Goal: Task Accomplishment & Management: Manage account settings

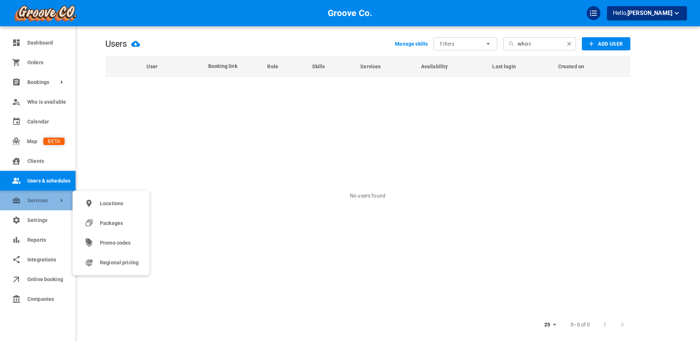
click at [27, 200] on span "Services" at bounding box center [27, 201] width 0 height 8
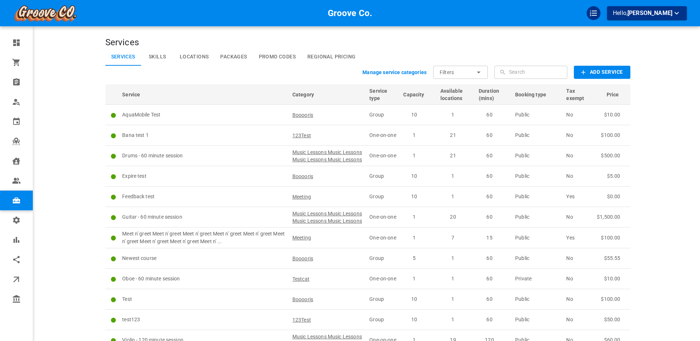
click at [65, 178] on div "Groove Co. Hello, [PERSON_NAME]" at bounding box center [77, 206] width 57 height 390
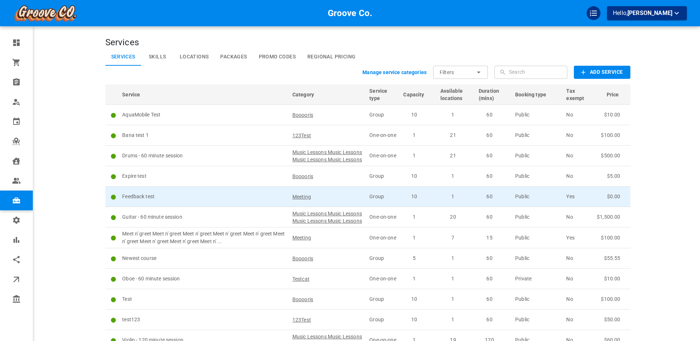
click at [218, 200] on p "Feedback test" at bounding box center [204, 197] width 164 height 8
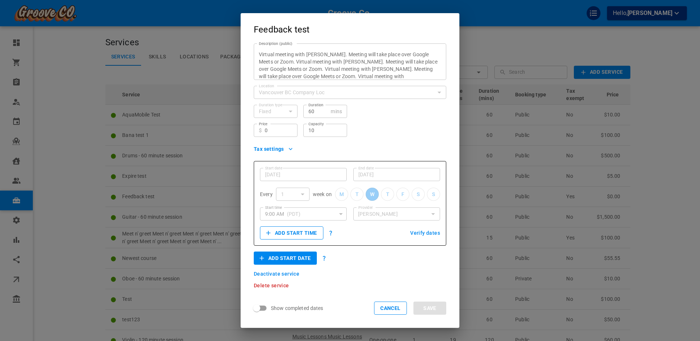
scroll to position [58, 0]
click at [290, 261] on button "Add start date" at bounding box center [285, 258] width 63 height 13
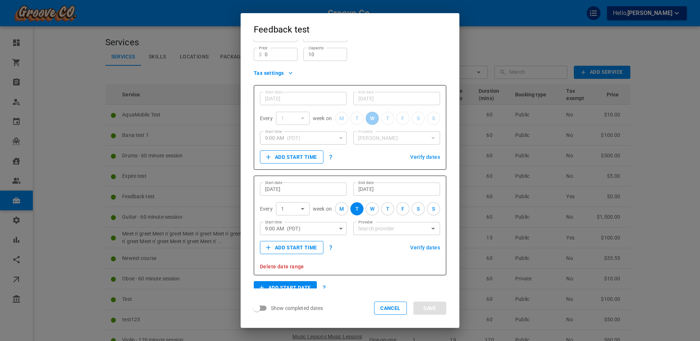
scroll to position [147, 0]
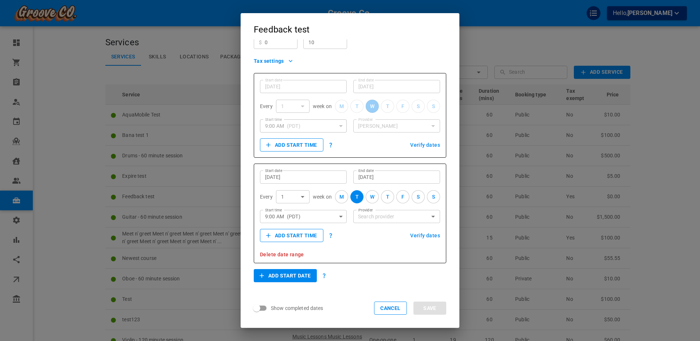
click at [342, 215] on icon "button" at bounding box center [341, 216] width 9 height 9
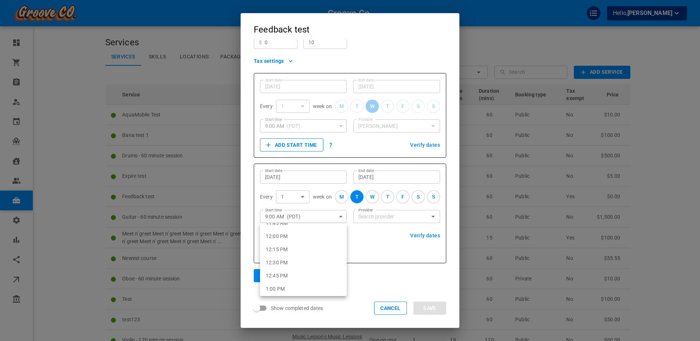
scroll to position [629, 0]
click at [303, 245] on li "12:15 PM" at bounding box center [303, 246] width 87 height 13
type input "12:15 PM"
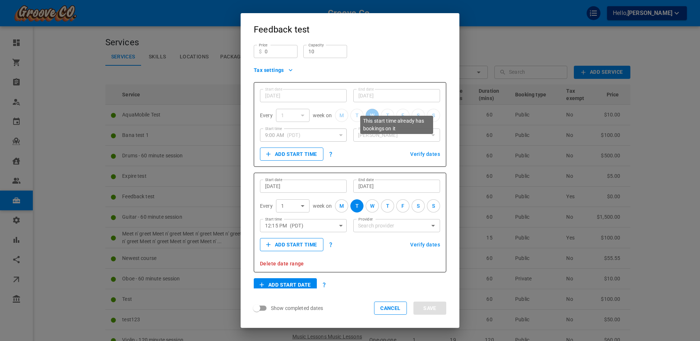
scroll to position [164, 0]
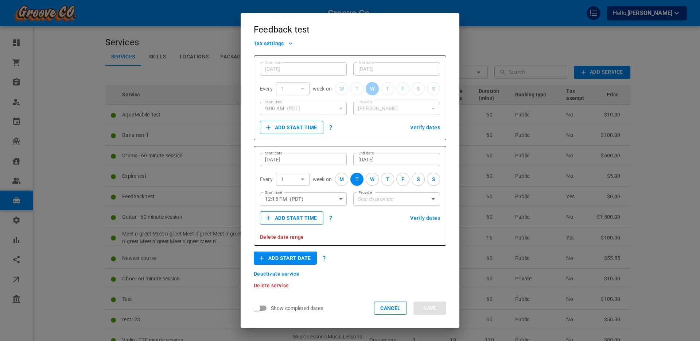
click at [427, 128] on span "Verify dates" at bounding box center [425, 127] width 30 height 5
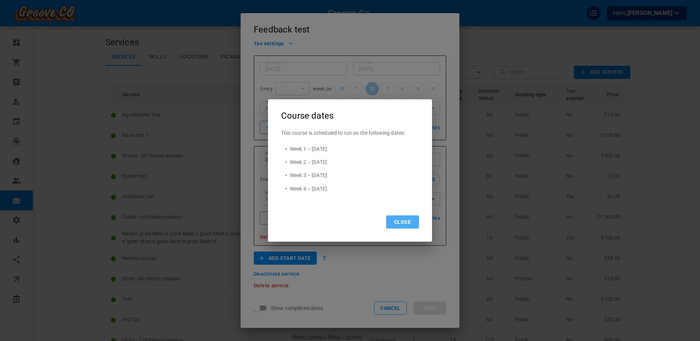
click at [400, 223] on button "Close" at bounding box center [402, 221] width 33 height 13
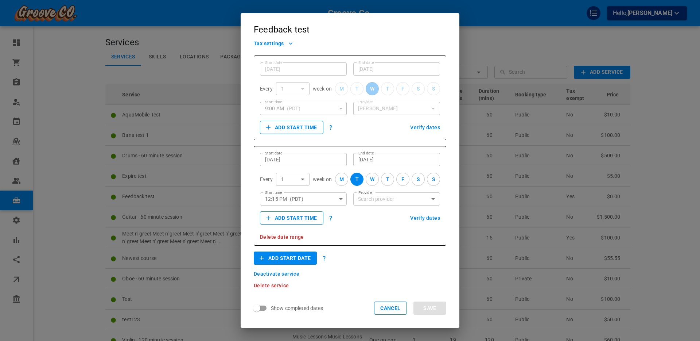
click at [421, 218] on span "Verify dates" at bounding box center [425, 217] width 30 height 5
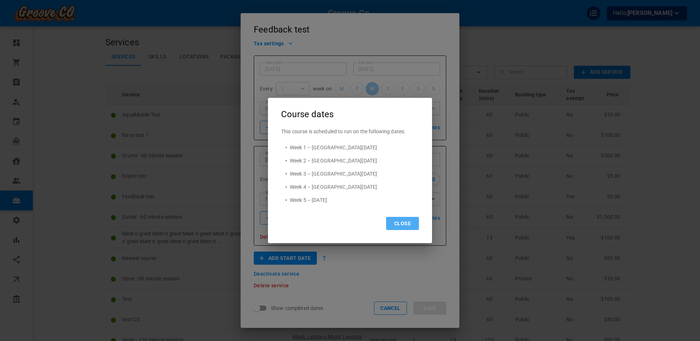
click at [403, 222] on button "Close" at bounding box center [402, 223] width 33 height 13
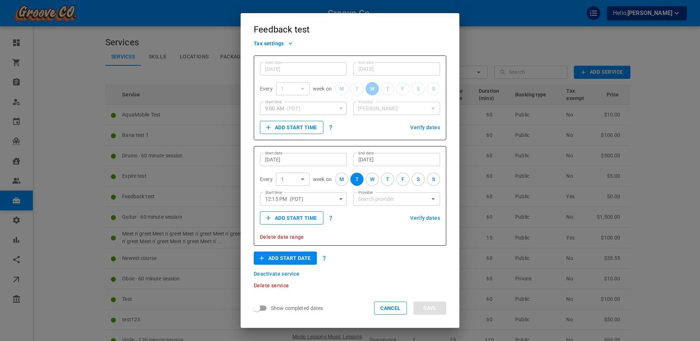
click at [418, 218] on span "Verify dates" at bounding box center [425, 217] width 30 height 5
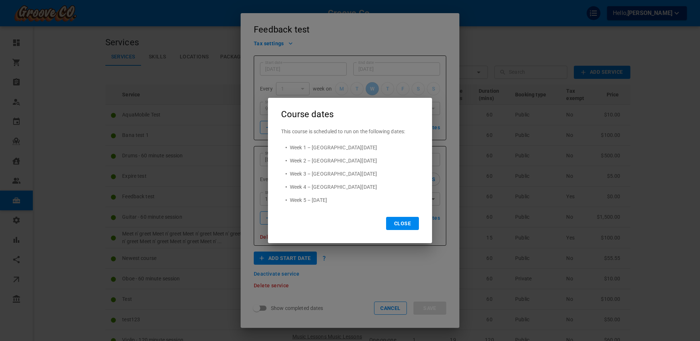
click at [402, 227] on button "Close" at bounding box center [402, 223] width 33 height 13
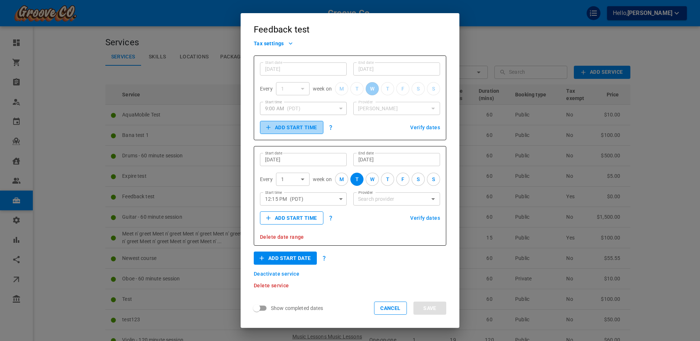
click at [290, 129] on button "Add start time" at bounding box center [291, 127] width 63 height 13
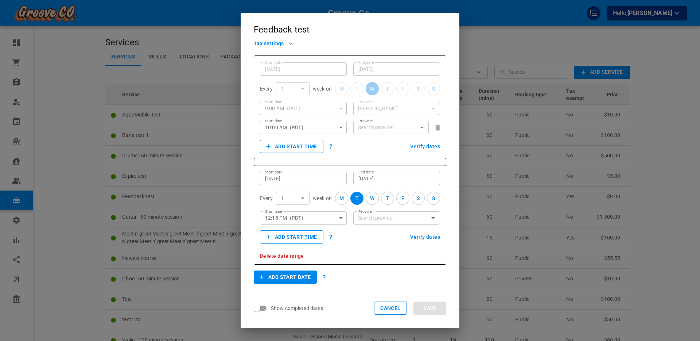
click at [362, 277] on div "Add start date" at bounding box center [350, 276] width 193 height 13
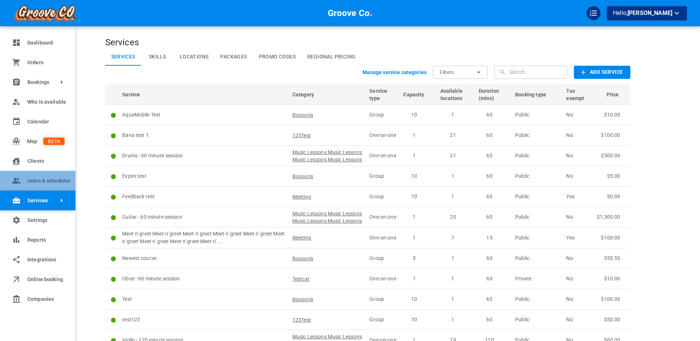
click at [32, 177] on span "Users & schedules" at bounding box center [45, 181] width 37 height 8
